Goal: Communication & Community: Answer question/provide support

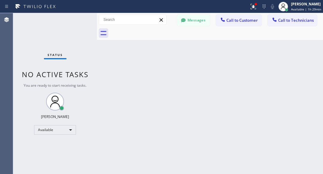
scroll to position [734, 0]
click at [265, 85] on div "Back to Dashboard Change Sender ID Customers Technicians AC [PERSON_NAME] [DATE…" at bounding box center [210, 93] width 226 height 161
click at [202, 19] on button "Messages" at bounding box center [193, 20] width 33 height 11
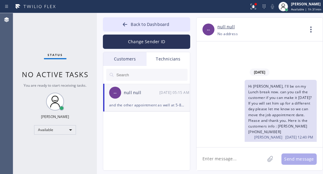
scroll to position [848, 0]
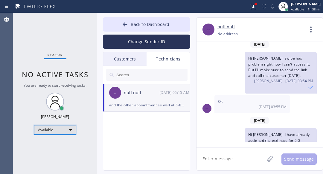
click at [57, 128] on div "Available" at bounding box center [55, 130] width 42 height 10
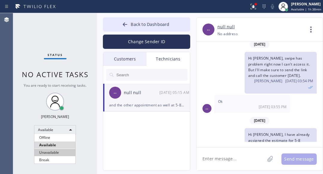
click at [59, 153] on li "Unavailable" at bounding box center [54, 152] width 41 height 7
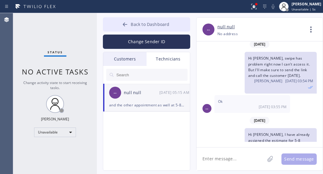
click at [124, 20] on button "Back to Dashboard" at bounding box center [146, 24] width 87 height 14
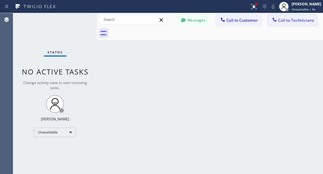
click at [283, 20] on span "Call to Technicians" at bounding box center [296, 20] width 36 height 5
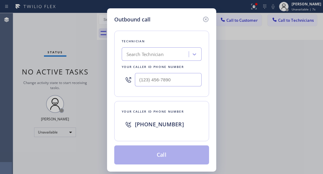
click at [136, 52] on div "Search Technician" at bounding box center [144, 54] width 37 height 7
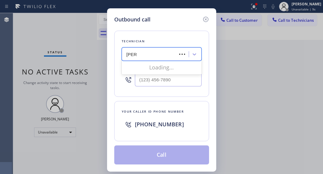
type input "[PERSON_NAME]"
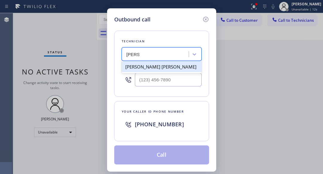
click at [146, 70] on div "[PERSON_NAME] [PERSON_NAME]" at bounding box center [162, 67] width 80 height 11
type input "[PHONE_NUMBER]"
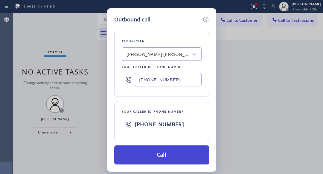
click at [163, 151] on button "Call" at bounding box center [161, 155] width 95 height 19
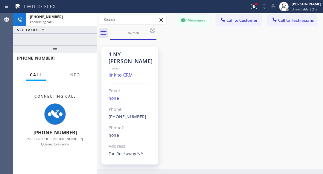
scroll to position [848, 0]
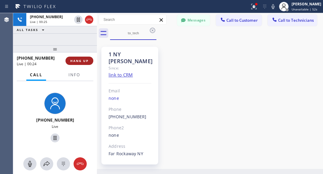
click at [88, 59] on span "HANG UP" at bounding box center [79, 61] width 18 height 4
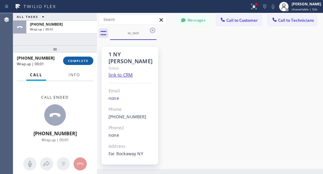
click at [85, 62] on span "COMPLETE" at bounding box center [78, 61] width 21 height 4
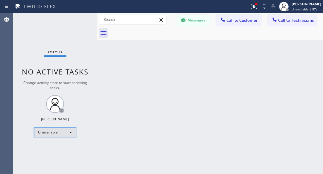
click at [57, 132] on div "Unavailable" at bounding box center [55, 133] width 42 height 10
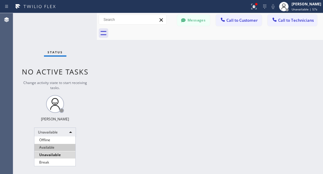
click at [50, 148] on li "Available" at bounding box center [54, 147] width 41 height 7
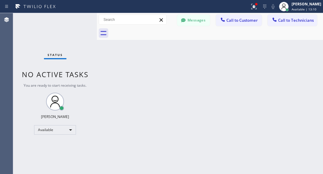
click at [263, 61] on div "Back to Dashboard Change Sender ID Customers Technicians AC [PERSON_NAME] [DATE…" at bounding box center [210, 93] width 226 height 161
click at [252, 71] on div "Back to Dashboard Change Sender ID Customers Technicians AC [PERSON_NAME] [DATE…" at bounding box center [210, 93] width 226 height 161
click at [230, 60] on div "Back to Dashboard Change Sender ID Customers Technicians AC [PERSON_NAME] [DATE…" at bounding box center [210, 93] width 226 height 161
click at [279, 69] on div "Back to Dashboard Change Sender ID Customers Technicians AC [PERSON_NAME] [DATE…" at bounding box center [210, 93] width 226 height 161
click at [160, 108] on div "Back to Dashboard Change Sender ID Customers Technicians AC [PERSON_NAME] [DATE…" at bounding box center [210, 93] width 226 height 161
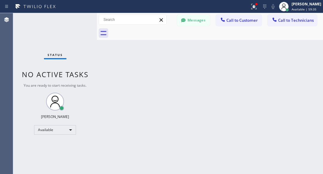
click at [254, 73] on div "Back to Dashboard Change Sender ID Customers Technicians AC [PERSON_NAME] [DATE…" at bounding box center [210, 93] width 226 height 161
click at [236, 104] on div "Back to Dashboard Change Sender ID Customers Technicians AC [PERSON_NAME] [DATE…" at bounding box center [210, 93] width 226 height 161
click at [239, 91] on div "Back to Dashboard Change Sender ID Customers Technicians AC [PERSON_NAME] [DATE…" at bounding box center [210, 93] width 226 height 161
click at [274, 83] on div "Back to Dashboard Change Sender ID Customers Technicians AC [PERSON_NAME] [DATE…" at bounding box center [210, 93] width 226 height 161
click at [67, 131] on div "Available" at bounding box center [55, 130] width 42 height 10
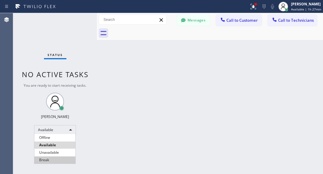
click at [42, 158] on li "Break" at bounding box center [54, 160] width 41 height 7
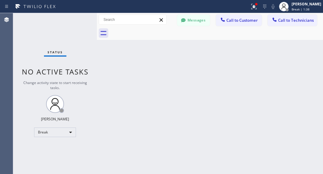
click at [287, 64] on div "Back to Dashboard Change Sender ID Customers Technicians AC [PERSON_NAME] [DATE…" at bounding box center [210, 93] width 226 height 161
click at [285, 21] on span "Call to Technicians" at bounding box center [296, 20] width 36 height 5
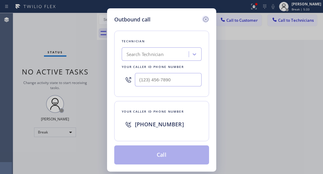
click at [206, 18] on icon at bounding box center [205, 19] width 7 height 7
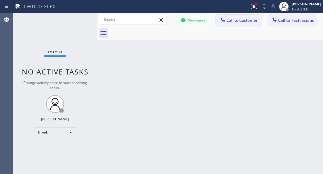
click at [240, 19] on span "Call to Customer" at bounding box center [241, 20] width 31 height 5
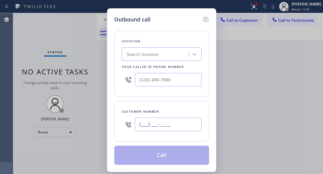
click at [161, 122] on input "(___) ___-____" at bounding box center [168, 124] width 67 height 13
paste input "201) 687-0548"
type input "[PHONE_NUMBER]"
click at [154, 54] on div "Search location" at bounding box center [142, 54] width 32 height 7
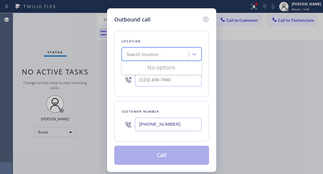
paste input "[PERSON_NAME] Electric Inc"
click at [136, 56] on input "[PERSON_NAME] Electric Inc" at bounding box center [155, 54] width 59 height 5
type input "[PERSON_NAME] Electric Inc"
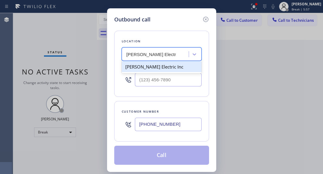
click at [137, 67] on div "[PERSON_NAME] Electric Inc" at bounding box center [162, 67] width 80 height 11
type input "[PHONE_NUMBER]"
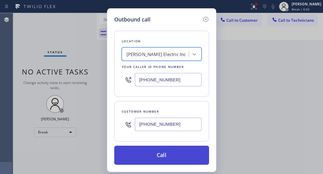
click at [158, 155] on button "Call" at bounding box center [161, 155] width 95 height 19
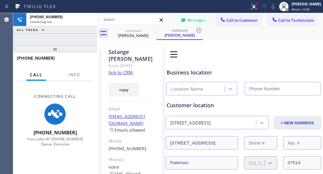
type input "[PHONE_NUMBER]"
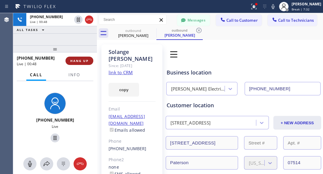
click at [74, 62] on span "HANG UP" at bounding box center [79, 61] width 18 height 4
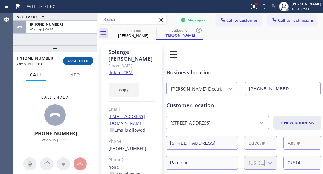
click at [82, 60] on span "COMPLETE" at bounding box center [78, 61] width 21 height 4
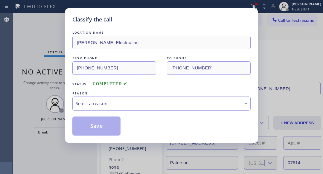
click at [108, 105] on div "Select a reason" at bounding box center [161, 103] width 171 height 7
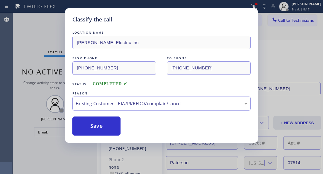
drag, startPoint x: 91, startPoint y: 120, endPoint x: 93, endPoint y: 116, distance: 4.0
click at [91, 120] on button "Save" at bounding box center [96, 126] width 48 height 19
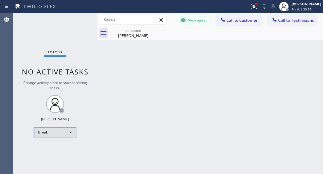
click at [51, 133] on div "Break" at bounding box center [55, 133] width 42 height 10
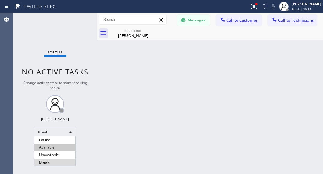
click at [48, 147] on li "Available" at bounding box center [54, 147] width 41 height 7
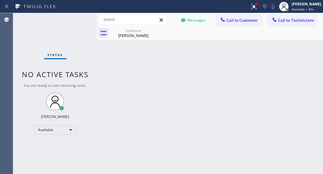
click at [258, 88] on div "Back to Dashboard Change Sender ID Customers Technicians AC [PERSON_NAME] [DATE…" at bounding box center [210, 93] width 226 height 161
click at [219, 83] on div "Back to Dashboard Change Sender ID Customers Technicians AC [PERSON_NAME] [DATE…" at bounding box center [210, 93] width 226 height 161
click at [288, 20] on span "Call to Technicians" at bounding box center [296, 20] width 36 height 5
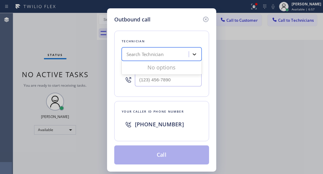
click at [194, 55] on icon at bounding box center [194, 54] width 4 height 2
type input "Jonathan"
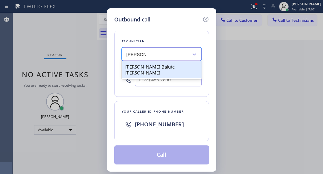
click at [158, 70] on div "[PERSON_NAME] Balute [PERSON_NAME]" at bounding box center [162, 70] width 80 height 17
type input "(954) 740-4698"
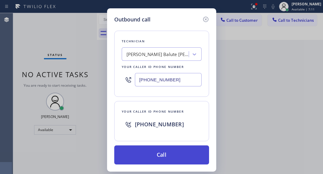
click at [152, 155] on button "Call" at bounding box center [161, 155] width 95 height 19
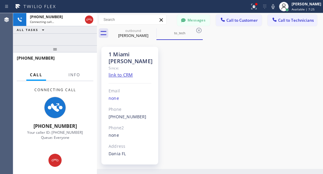
click at [253, 77] on div "1 Miami Jonathan Since: link to CRM Email none Phone (954) 740-4698 Outbound ca…" at bounding box center [209, 105] width 223 height 126
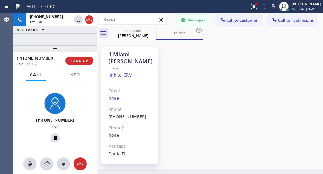
click at [274, 79] on div "1 Miami Jonathan Since: link to CRM Email none Phone (954) 740-4698 Outbound ca…" at bounding box center [209, 105] width 223 height 126
click at [243, 65] on div "1 Miami Jonathan Since: link to CRM Email none Phone (954) 740-4698 Outbound ca…" at bounding box center [209, 105] width 223 height 126
click at [82, 164] on icon at bounding box center [79, 164] width 7 height 7
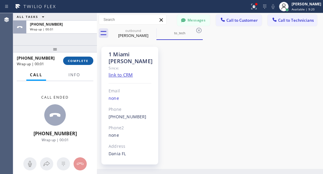
click at [82, 59] on span "COMPLETE" at bounding box center [78, 61] width 21 height 4
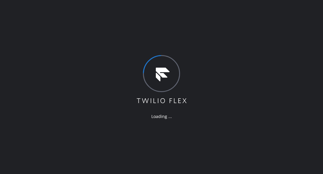
click at [250, 65] on div "Loading ..." at bounding box center [161, 87] width 323 height 174
click at [256, 99] on div "Loading ..." at bounding box center [161, 87] width 323 height 174
click at [242, 67] on div "Loading ..." at bounding box center [161, 87] width 323 height 174
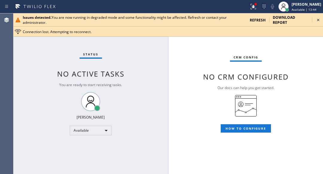
click at [51, 81] on div "Status No active tasks You are ready to start receiving tasks. Lyra Lauderez Av…" at bounding box center [90, 93] width 155 height 161
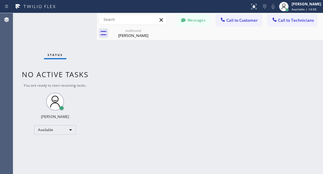
click at [246, 95] on div "Back to Dashboard Change Sender ID Customers Technicians AC [PERSON_NAME] [DATE…" at bounding box center [210, 93] width 226 height 161
click at [293, 22] on span "Call to Technicians" at bounding box center [296, 20] width 36 height 5
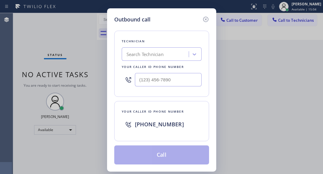
click at [154, 53] on div "Search Technician" at bounding box center [144, 54] width 37 height 7
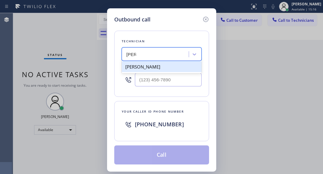
type input "[PERSON_NAME]"
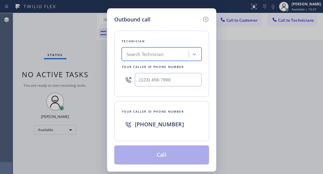
click at [155, 53] on div "Search Technician" at bounding box center [144, 54] width 37 height 7
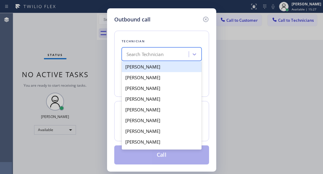
click at [155, 53] on div "Search Technician" at bounding box center [144, 54] width 37 height 7
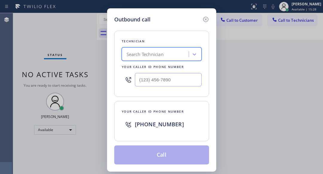
click at [155, 53] on div "Search Technician" at bounding box center [144, 54] width 37 height 7
type input "N"
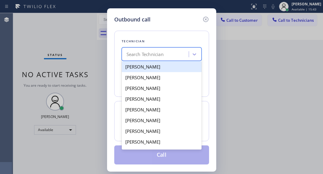
type input "N"
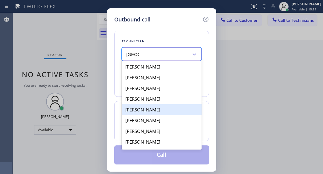
type input "[GEOGRAPHIC_DATA]"
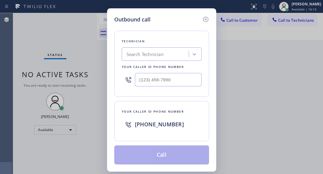
click at [277, 57] on div "Outbound call Technician Search Technician Your caller id phone number Your cal…" at bounding box center [161, 87] width 323 height 174
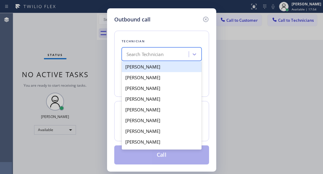
click at [168, 53] on div "Search Technician" at bounding box center [155, 54] width 65 height 10
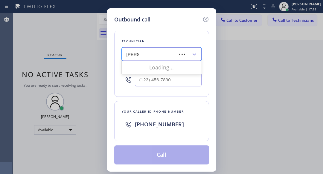
type input "[PERSON_NAME]"
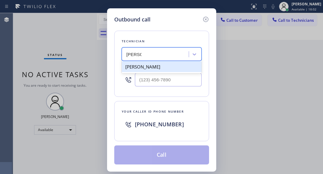
click at [160, 66] on div "[PERSON_NAME]" at bounding box center [162, 67] width 80 height 11
type input "[PHONE_NUMBER]"
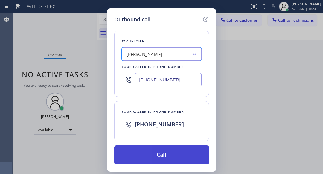
click at [169, 147] on button "Call" at bounding box center [161, 155] width 95 height 19
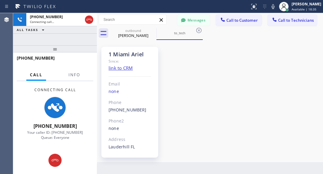
click at [283, 86] on div "1 Miami Ariel Since: link to CRM Email none Phone [PHONE_NUMBER] Outbound call …" at bounding box center [209, 101] width 223 height 119
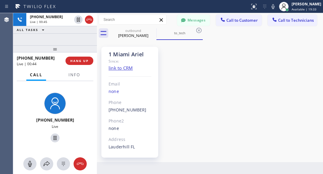
click at [284, 59] on div "1 Miami Ariel Since: link to CRM Email none Phone [PHONE_NUMBER] Outbound call …" at bounding box center [209, 101] width 223 height 119
click at [79, 165] on icon at bounding box center [79, 164] width 7 height 7
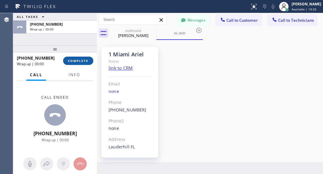
click at [77, 60] on span "COMPLETE" at bounding box center [78, 61] width 21 height 4
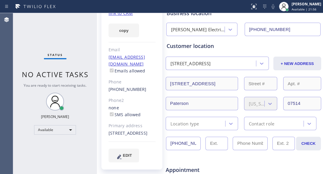
scroll to position [60, 0]
click at [231, 13] on div "Business location" at bounding box center [243, 13] width 154 height 8
click at [66, 131] on div "Available" at bounding box center [55, 130] width 42 height 10
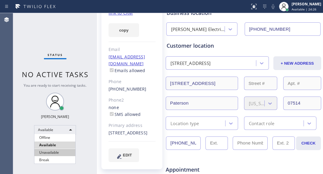
click at [56, 153] on li "Unavailable" at bounding box center [54, 152] width 41 height 7
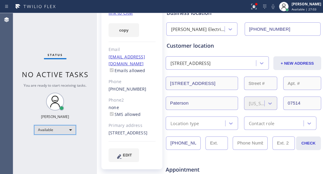
click at [67, 132] on div "Available" at bounding box center [55, 130] width 42 height 10
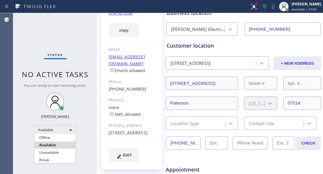
click at [57, 161] on li "Break" at bounding box center [54, 160] width 41 height 7
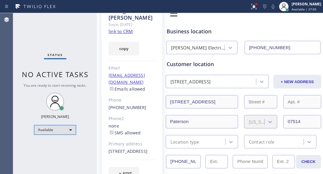
scroll to position [0, 0]
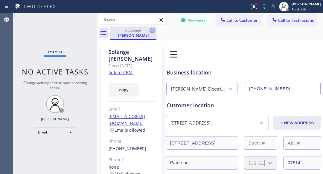
click at [151, 33] on icon at bounding box center [152, 30] width 5 height 5
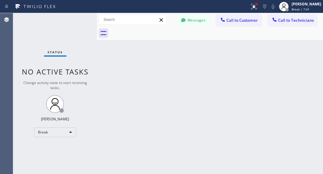
click at [271, 108] on div "Back to Dashboard Change Sender ID Customers Technicians AC [PERSON_NAME] [DATE…" at bounding box center [210, 93] width 226 height 161
click at [254, 90] on div "Back to Dashboard Change Sender ID Customers Technicians AC [PERSON_NAME] [DATE…" at bounding box center [210, 93] width 226 height 161
click at [64, 131] on div "Break" at bounding box center [55, 133] width 42 height 10
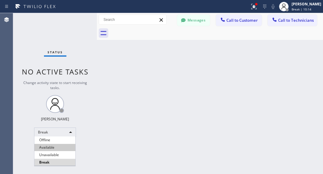
click at [52, 148] on li "Available" at bounding box center [54, 147] width 41 height 7
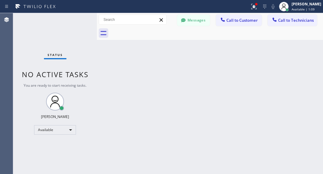
click at [291, 91] on div "Back to Dashboard Change Sender ID Customers Technicians AC [PERSON_NAME] [DATE…" at bounding box center [210, 93] width 226 height 161
click at [257, 76] on div "Back to Dashboard Change Sender ID Customers Technicians AC [PERSON_NAME] [DATE…" at bounding box center [210, 93] width 226 height 161
click at [259, 119] on div "Back to Dashboard Change Sender ID Customers Technicians AC [PERSON_NAME] [DATE…" at bounding box center [210, 93] width 226 height 161
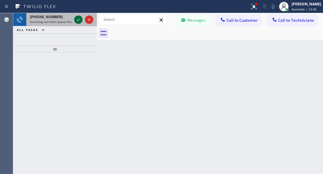
click at [79, 20] on icon at bounding box center [78, 19] width 7 height 7
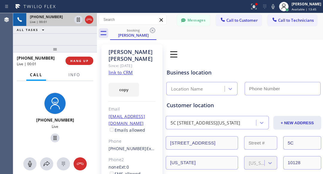
type input "[PHONE_NUMBER]"
click at [121, 70] on link "link to CRM" at bounding box center [120, 73] width 24 height 6
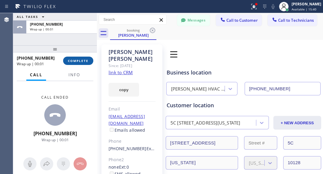
click at [84, 62] on span "COMPLETE" at bounding box center [78, 61] width 21 height 4
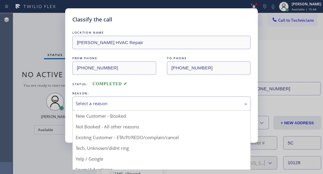
click at [127, 103] on div "Select a reason" at bounding box center [161, 103] width 171 height 7
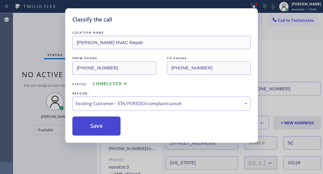
click at [101, 127] on button "Save" at bounding box center [96, 126] width 48 height 19
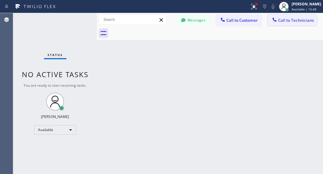
click at [285, 21] on span "Call to Technicians" at bounding box center [296, 20] width 36 height 5
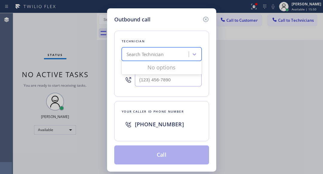
click at [147, 54] on div "Search Technician" at bounding box center [144, 54] width 37 height 7
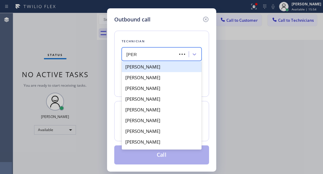
type input "[PERSON_NAME]"
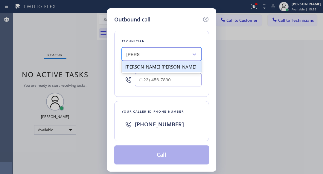
click at [155, 68] on div "[PERSON_NAME] [PERSON_NAME]" at bounding box center [162, 67] width 80 height 11
type input "[PHONE_NUMBER]"
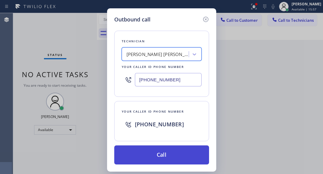
drag, startPoint x: 162, startPoint y: 158, endPoint x: 170, endPoint y: 153, distance: 9.3
click at [162, 158] on button "Call" at bounding box center [161, 155] width 95 height 19
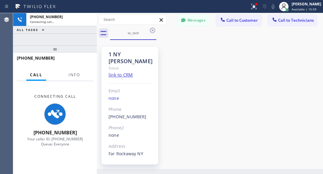
scroll to position [848, 0]
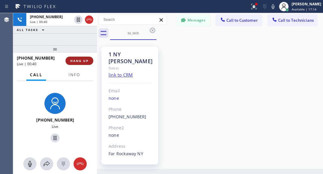
click at [84, 60] on span "HANG UP" at bounding box center [79, 61] width 18 height 4
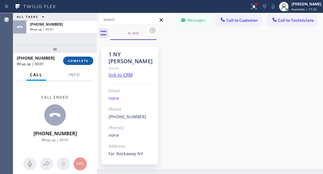
click at [84, 61] on span "COMPLETE" at bounding box center [78, 61] width 21 height 4
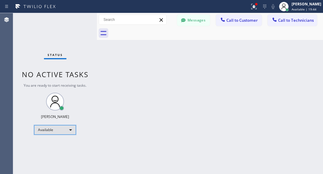
click at [65, 130] on div "Available" at bounding box center [55, 130] width 42 height 10
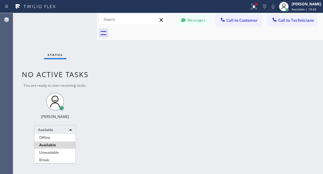
drag, startPoint x: 46, startPoint y: 159, endPoint x: 33, endPoint y: 157, distance: 12.7
click at [46, 159] on li "Break" at bounding box center [54, 160] width 41 height 7
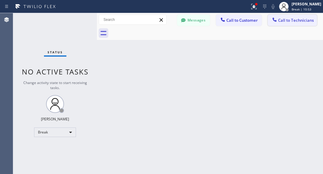
click at [300, 21] on span "Call to Technicians" at bounding box center [296, 20] width 36 height 5
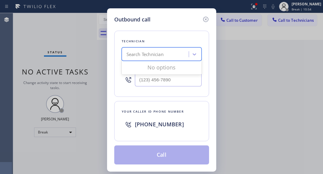
click at [172, 53] on div "Search Technician" at bounding box center [155, 54] width 65 height 10
type input "[PERSON_NAME]"
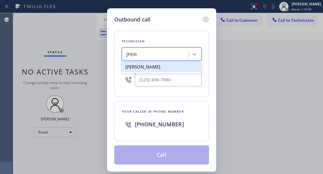
click at [153, 67] on div "[PERSON_NAME]" at bounding box center [162, 67] width 80 height 11
type input "[PHONE_NUMBER]"
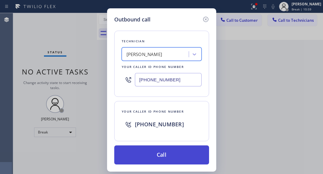
click at [170, 154] on button "Call" at bounding box center [161, 155] width 95 height 19
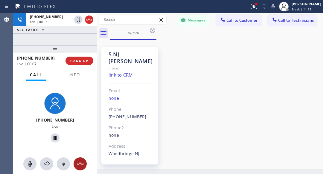
click at [81, 163] on icon at bounding box center [79, 164] width 7 height 7
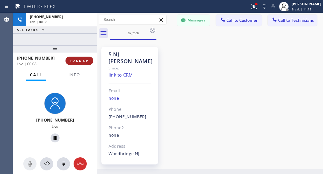
click at [76, 62] on span "HANG UP" at bounding box center [79, 61] width 18 height 4
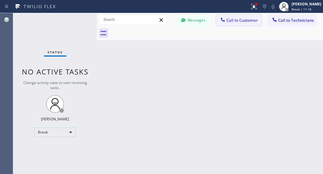
click at [241, 22] on span "Call to Customer" at bounding box center [241, 20] width 31 height 5
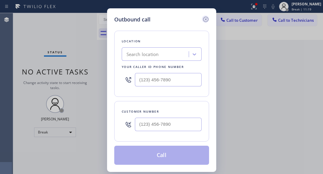
click at [207, 17] on icon at bounding box center [205, 19] width 7 height 7
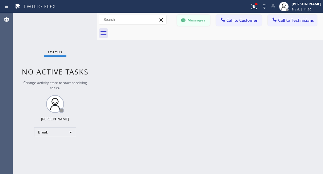
click at [191, 21] on button "Messages" at bounding box center [193, 20] width 33 height 11
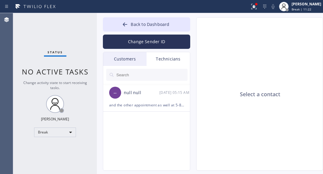
click at [133, 43] on button "Change Sender ID" at bounding box center [146, 42] width 87 height 14
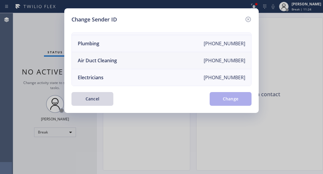
scroll to position [70, 0]
click at [101, 76] on div "Electricians" at bounding box center [91, 77] width 26 height 7
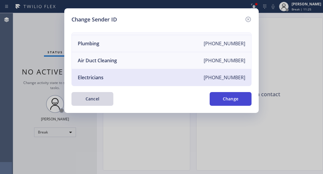
click at [215, 96] on button "Change" at bounding box center [230, 99] width 42 height 14
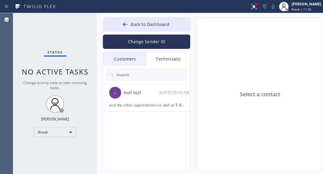
click at [131, 79] on input "text" at bounding box center [152, 75] width 72 height 12
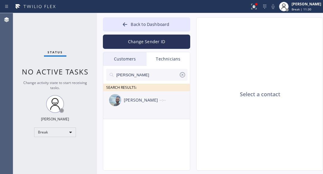
type input "[PERSON_NAME]"
click at [143, 99] on div "[PERSON_NAME]" at bounding box center [142, 100] width 36 height 7
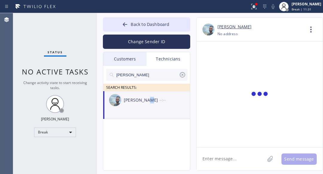
scroll to position [226, 0]
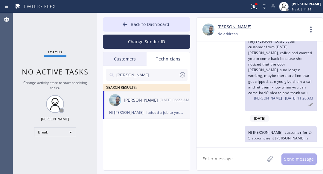
click at [234, 157] on textarea at bounding box center [230, 159] width 68 height 23
click at [238, 159] on textarea "Hey [PERSON_NAME]" at bounding box center [235, 159] width 79 height 23
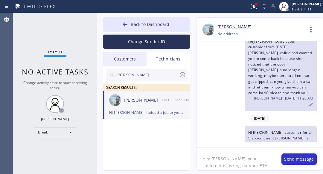
click at [239, 165] on textarea "Hey [PERSON_NAME], your customer is asking for your ETA" at bounding box center [235, 159] width 79 height 23
click at [250, 160] on textarea "Hey [PERSON_NAME], your customer is asking for your ETA" at bounding box center [235, 159] width 79 height 23
paste textarea "[PERSON_NAME]"
click at [257, 161] on textarea "Hey [PERSON_NAME], your customer [PERSON_NAME] is asking for your ETA" at bounding box center [235, 159] width 79 height 23
click at [268, 165] on textarea "Hey [PERSON_NAME], your customer [PERSON_NAME] is asking for your ETA" at bounding box center [235, 159] width 79 height 23
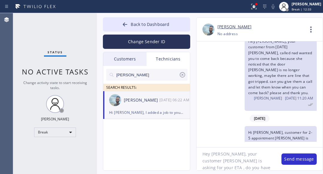
scroll to position [12, 0]
click at [231, 160] on textarea "Hey [PERSON_NAME], your customer [PERSON_NAME] is asking for your ETA , do you …" at bounding box center [235, 159] width 79 height 23
click at [240, 164] on textarea "Hey [PERSON_NAME], your customer [PERSON_NAME] is asking for your ETA , do you …" at bounding box center [235, 159] width 79 height 23
click at [233, 168] on textarea "Hey [PERSON_NAME], your customer [PERSON_NAME] is asking for your ETA , do you …" at bounding box center [235, 159] width 79 height 23
type textarea "Hey [PERSON_NAME], your customer [PERSON_NAME] is asking for your ETA , do you …"
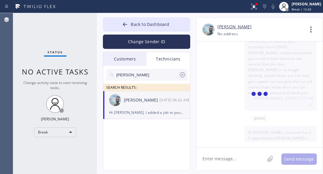
scroll to position [277, 0]
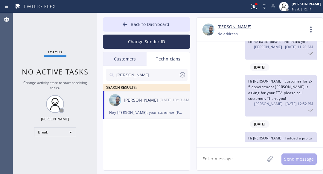
drag, startPoint x: 284, startPoint y: 126, endPoint x: 245, endPoint y: 113, distance: 41.6
copy span "Hey [PERSON_NAME], your customer [PERSON_NAME] is asking for your ETA , do you …"
click at [236, 132] on div "Hi [PERSON_NAME], I added a job to you [DATE] 2-5 with [PERSON_NAME]. Thank you…" at bounding box center [256, 150] width 120 height 36
click at [183, 75] on icon at bounding box center [182, 74] width 7 height 7
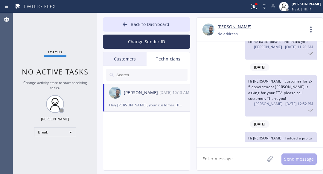
click at [130, 60] on div "Customers" at bounding box center [124, 59] width 43 height 14
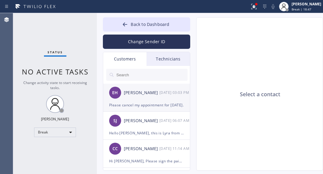
click at [134, 105] on div "Please cancel my appointment for [DATE]." at bounding box center [146, 105] width 75 height 7
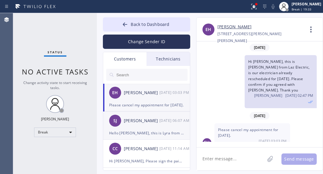
click at [136, 129] on div "SJ [PERSON_NAME] [DATE] 06:07 AM" at bounding box center [146, 121] width 87 height 18
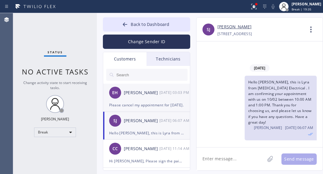
click at [143, 97] on div "EH [PERSON_NAME] [DATE] 03:03 PM" at bounding box center [146, 93] width 87 height 18
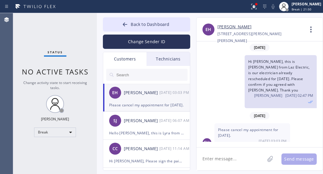
click at [152, 42] on button "Change Sender ID" at bounding box center [146, 42] width 87 height 14
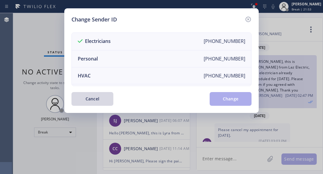
scroll to position [0, 0]
click at [138, 56] on li "Personal [PHONE_NUMBER]" at bounding box center [161, 58] width 179 height 17
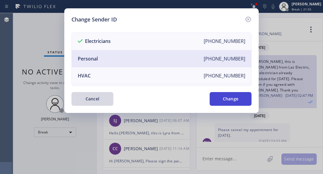
click at [222, 96] on button "Change" at bounding box center [230, 99] width 42 height 14
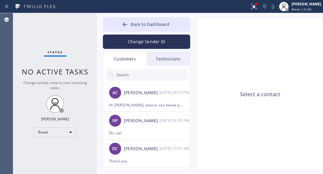
click at [167, 56] on div "Technicians" at bounding box center [167, 59] width 43 height 14
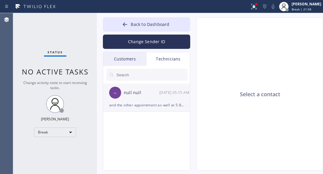
click at [132, 102] on div "and the other appointment as well at 5-8 [DATE]" at bounding box center [146, 105] width 75 height 7
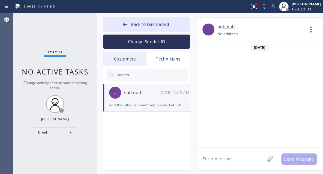
scroll to position [848, 0]
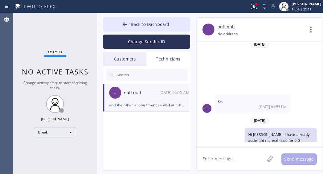
click at [231, 7] on div at bounding box center [124, 7] width 245 height 10
drag, startPoint x: 238, startPoint y: 64, endPoint x: 244, endPoint y: 69, distance: 7.6
click at [238, 128] on div "Hi [PERSON_NAME], I have already assigned the estimate for 5-8 [DATE]. Thank yo…" at bounding box center [256, 146] width 120 height 36
click at [60, 128] on div "Break" at bounding box center [55, 133] width 42 height 10
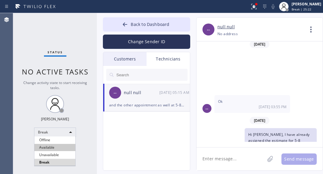
click at [48, 146] on li "Available" at bounding box center [54, 147] width 41 height 7
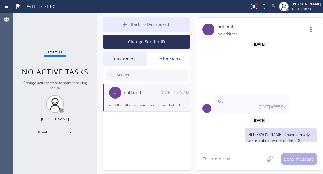
click at [135, 23] on span "Back to Dashboard" at bounding box center [150, 25] width 39 height 6
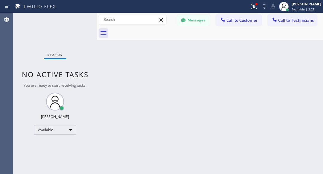
click at [235, 76] on div "Back to Dashboard Change Sender ID Customers Technicians AC [PERSON_NAME] [DATE…" at bounding box center [210, 93] width 226 height 161
click at [50, 126] on div "Available" at bounding box center [55, 130] width 42 height 10
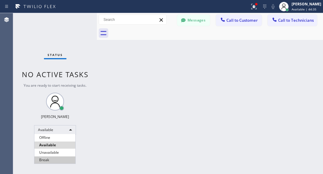
click at [51, 162] on li "Break" at bounding box center [54, 160] width 41 height 7
